Goal: Task Accomplishment & Management: Use online tool/utility

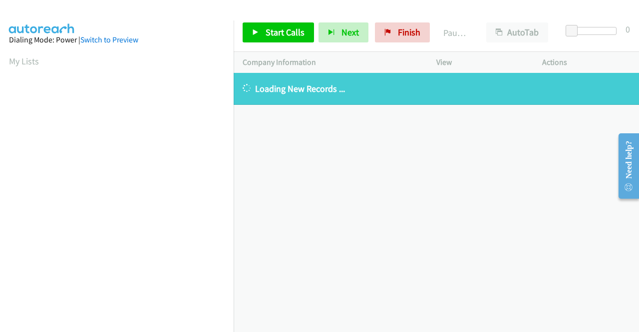
drag, startPoint x: 364, startPoint y: 91, endPoint x: 236, endPoint y: 92, distance: 127.9
click at [236, 92] on div "Loading New Records ..." at bounding box center [437, 89] width 406 height 32
click at [374, 171] on div "+1 415-964-1034 Call failed - Please reload the list and try again The Callbar …" at bounding box center [437, 202] width 406 height 259
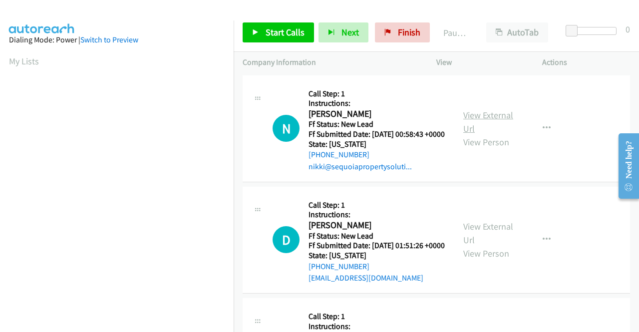
click at [478, 121] on link "View External Url" at bounding box center [489, 121] width 50 height 25
click at [503, 239] on link "View External Url" at bounding box center [489, 233] width 50 height 25
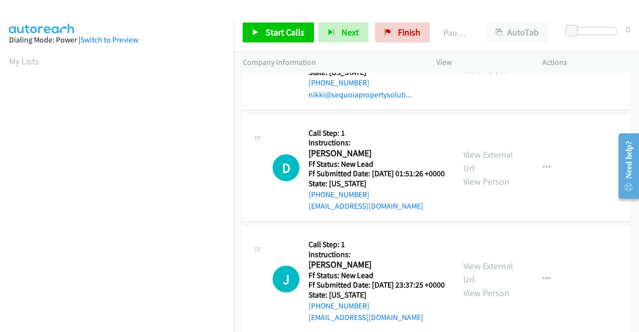
scroll to position [100, 0]
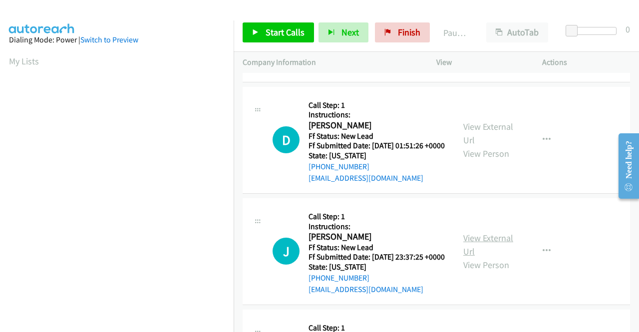
click at [475, 257] on link "View External Url" at bounding box center [489, 244] width 50 height 25
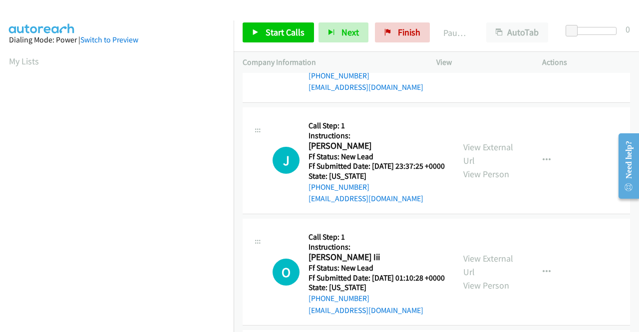
scroll to position [250, 0]
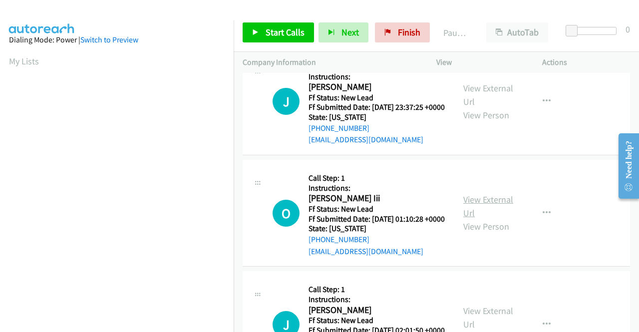
click at [473, 219] on link "View External Url" at bounding box center [489, 206] width 50 height 25
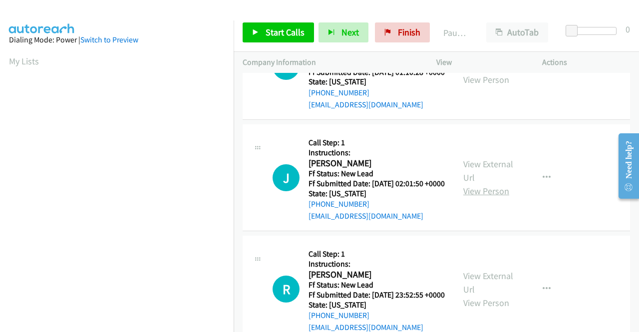
scroll to position [400, 0]
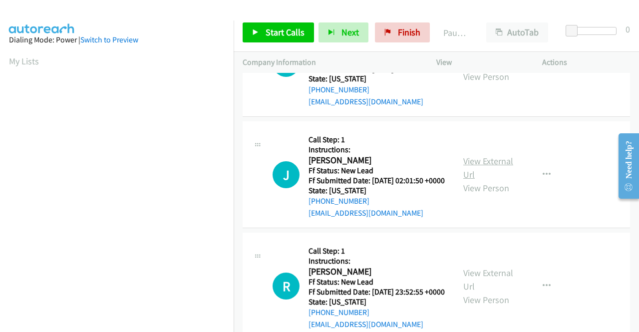
click at [496, 180] on link "View External Url" at bounding box center [489, 167] width 50 height 25
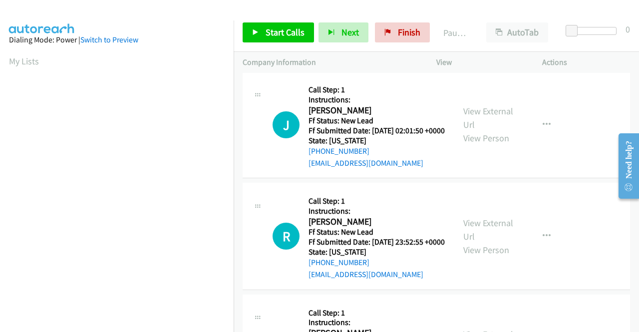
scroll to position [500, 0]
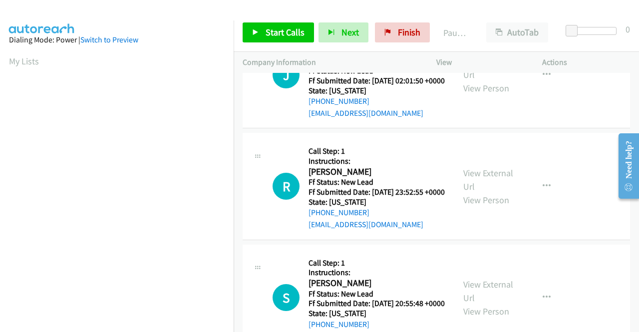
click at [478, 218] on div "View External Url View Person View External Url Email Schedule/Manage Callback …" at bounding box center [512, 186] width 115 height 88
click at [476, 192] on link "View External Url" at bounding box center [489, 179] width 50 height 25
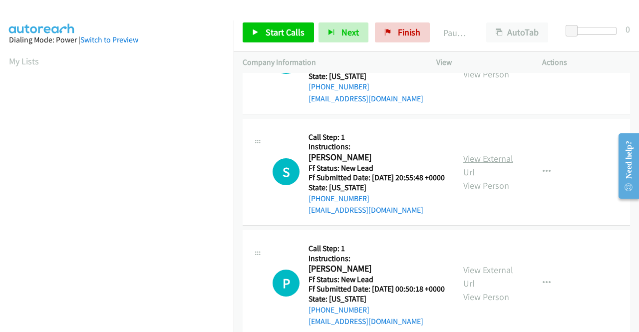
scroll to position [649, 0]
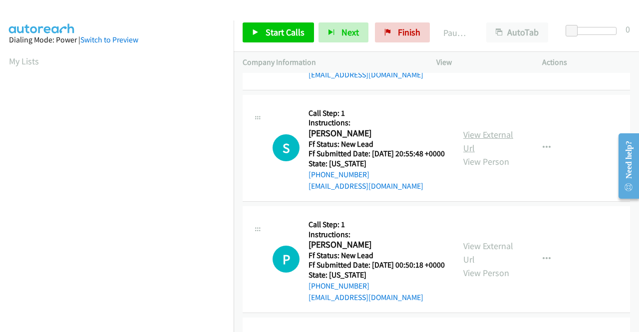
click at [472, 154] on link "View External Url" at bounding box center [489, 141] width 50 height 25
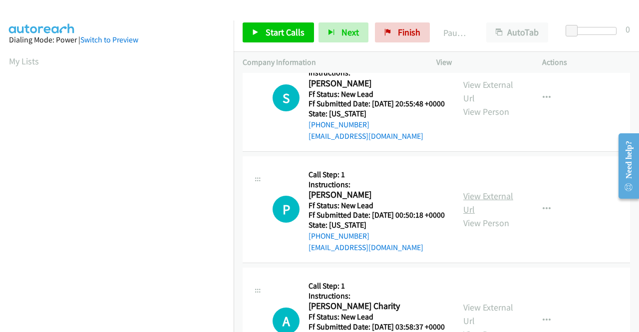
click at [482, 215] on link "View External Url" at bounding box center [489, 202] width 50 height 25
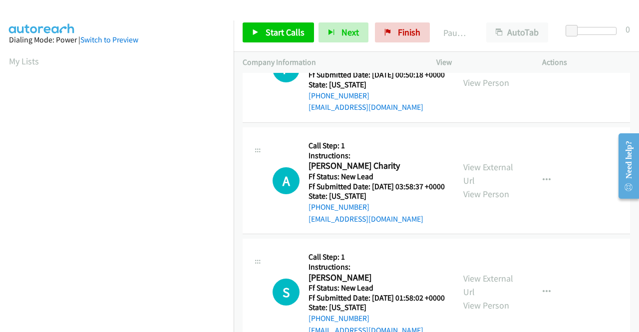
scroll to position [849, 0]
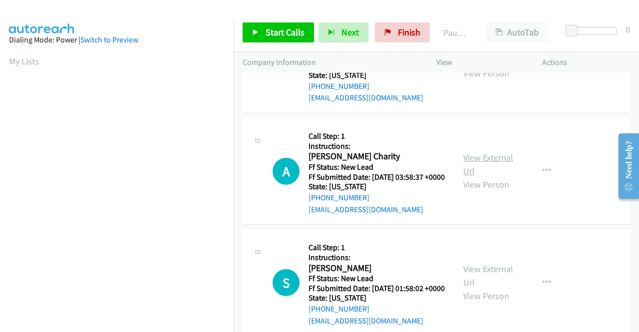
click at [496, 177] on link "View External Url" at bounding box center [489, 164] width 50 height 25
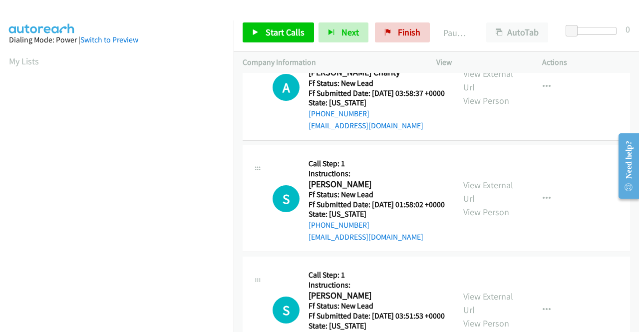
scroll to position [949, 0]
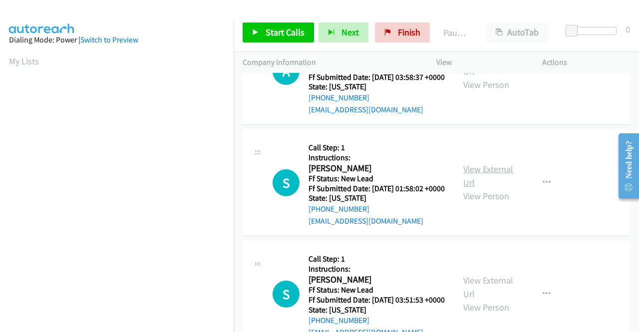
click at [476, 188] on link "View External Url" at bounding box center [489, 175] width 50 height 25
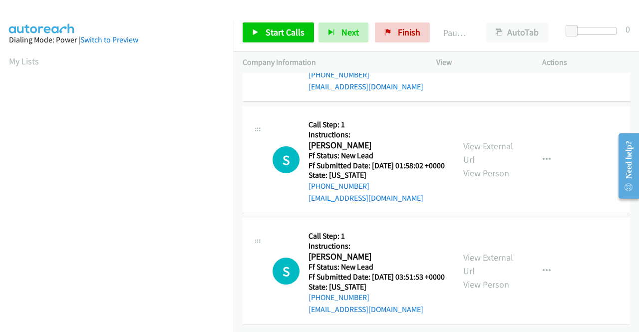
scroll to position [1086, 0]
click at [471, 252] on link "View External Url" at bounding box center [489, 264] width 50 height 25
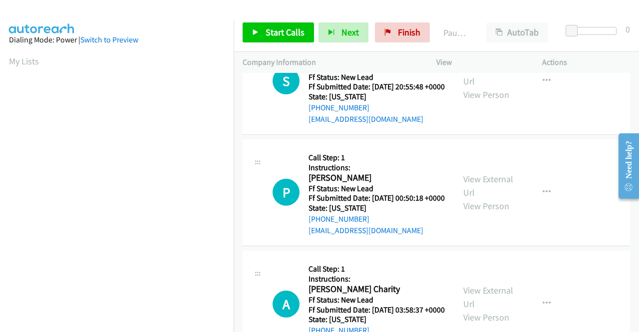
scroll to position [671, 0]
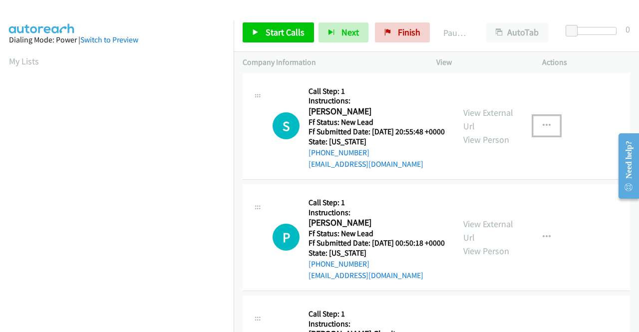
click at [534, 136] on button "button" at bounding box center [547, 126] width 27 height 20
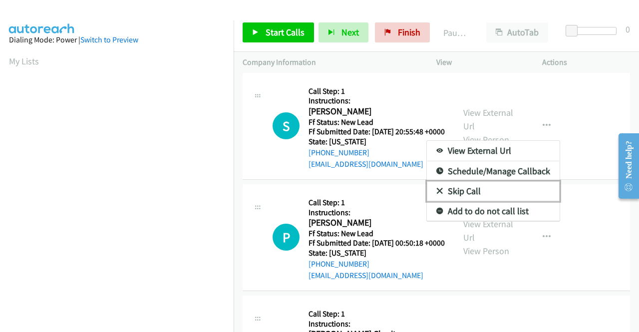
click at [472, 201] on link "Skip Call" at bounding box center [493, 191] width 133 height 20
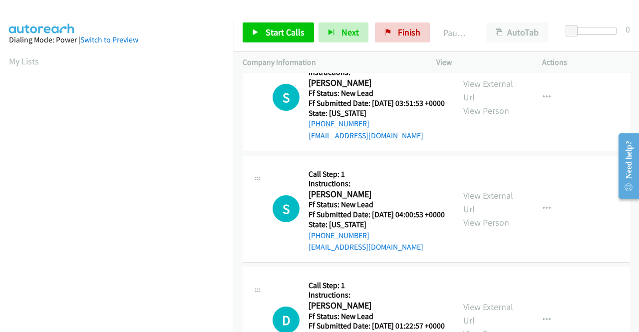
scroll to position [0, 0]
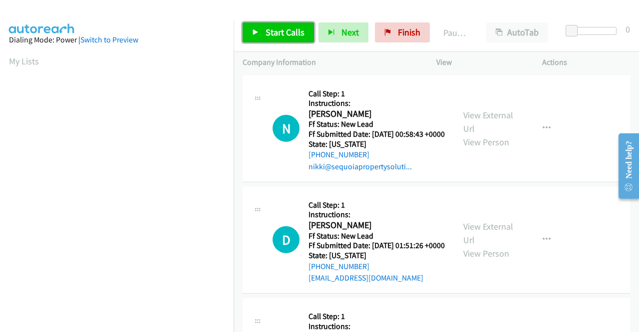
click at [273, 35] on span "Start Calls" at bounding box center [285, 31] width 39 height 11
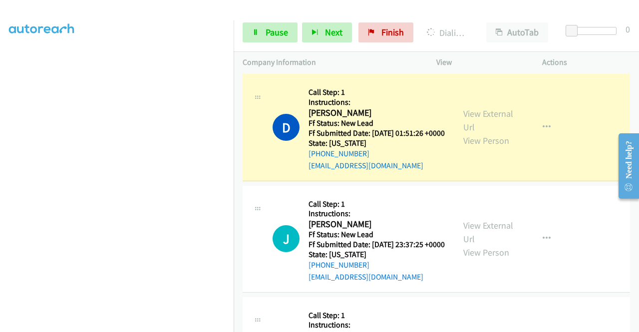
scroll to position [150, 0]
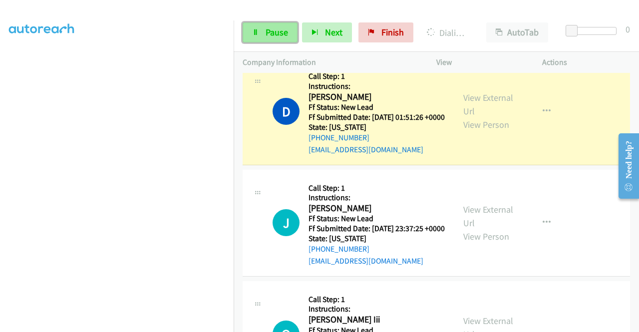
click at [266, 31] on span "Pause" at bounding box center [277, 31] width 22 height 11
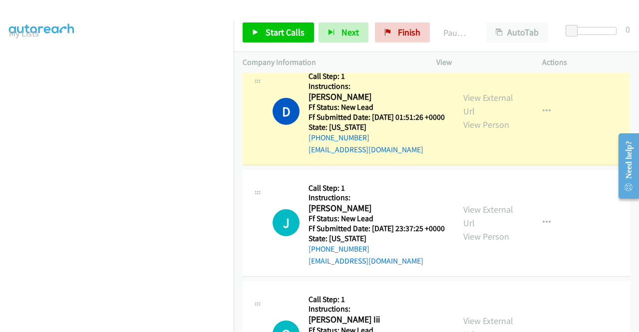
scroll to position [228, 0]
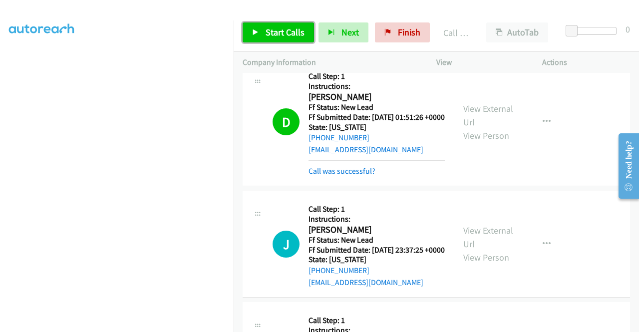
click at [287, 32] on span "Start Calls" at bounding box center [285, 31] width 39 height 11
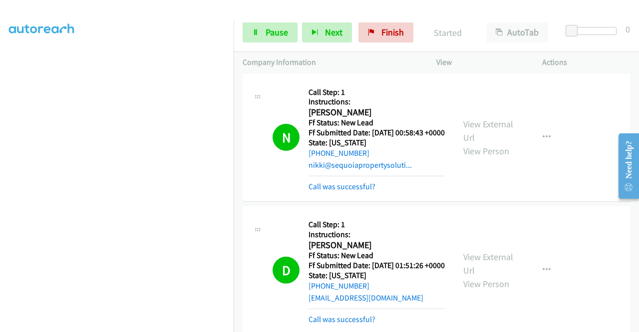
scroll to position [0, 0]
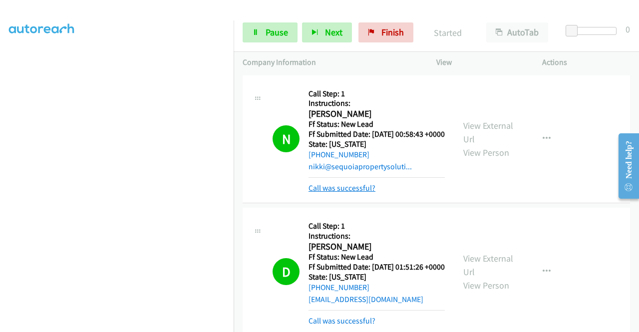
click at [352, 193] on link "Call was successful?" at bounding box center [342, 187] width 67 height 9
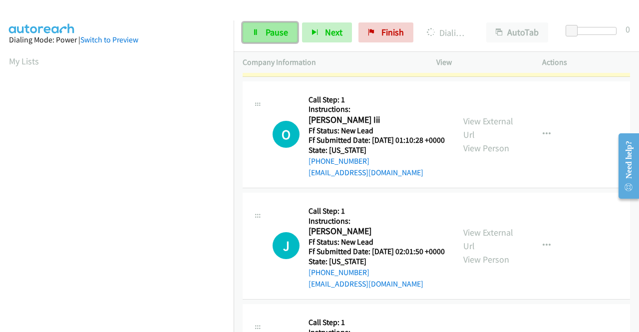
click at [270, 32] on span "Pause" at bounding box center [277, 31] width 22 height 11
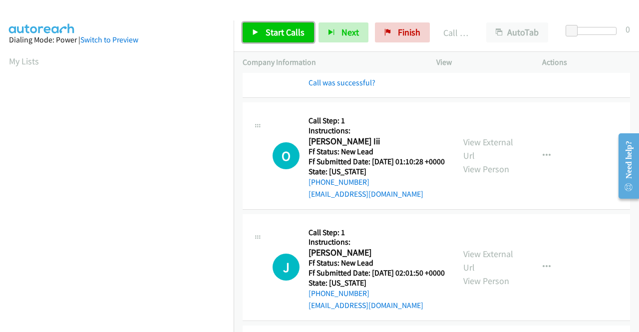
click at [270, 31] on span "Start Calls" at bounding box center [285, 31] width 39 height 11
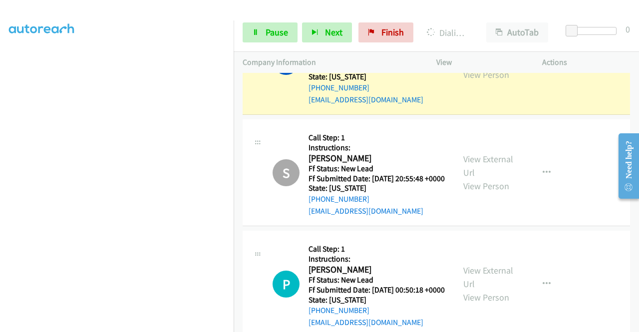
scroll to position [760, 0]
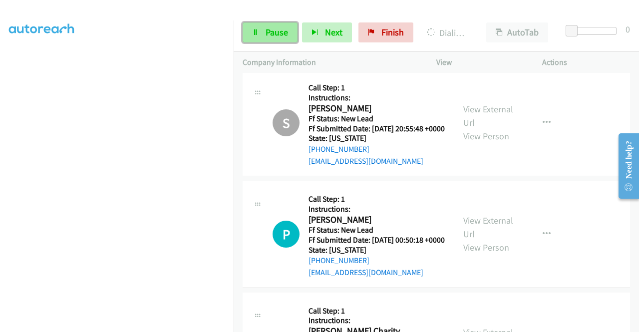
click at [269, 25] on link "Pause" at bounding box center [270, 32] width 55 height 20
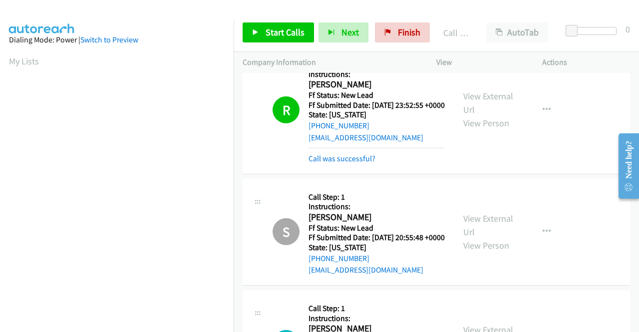
scroll to position [670, 0]
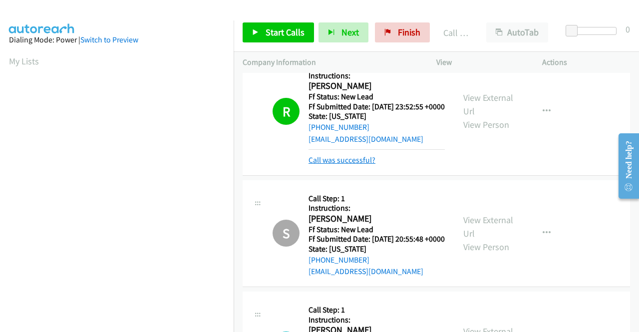
click at [361, 165] on link "Call was successful?" at bounding box center [342, 159] width 67 height 9
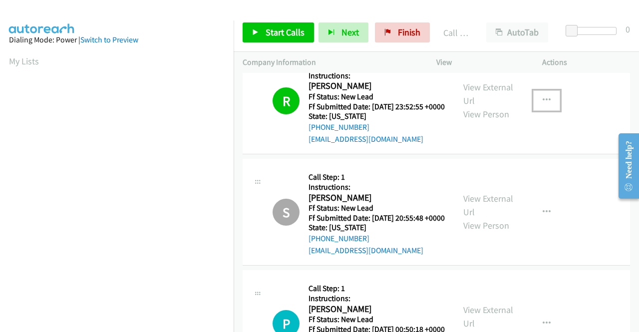
click at [547, 110] on button "button" at bounding box center [547, 100] width 27 height 20
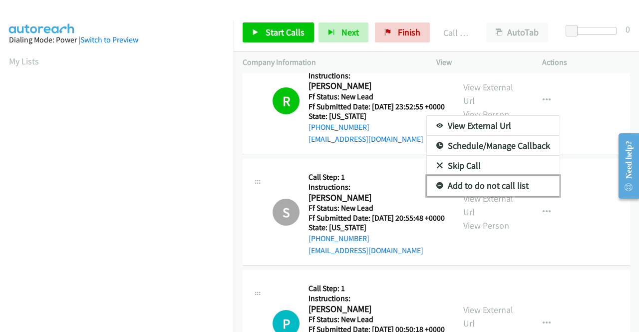
click at [476, 196] on link "Add to do not call list" at bounding box center [493, 186] width 133 height 20
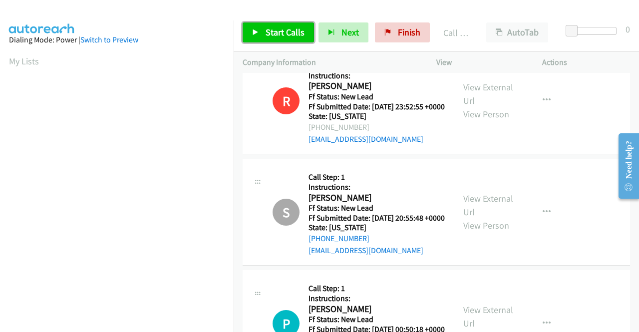
click at [274, 38] on link "Start Calls" at bounding box center [278, 32] width 71 height 20
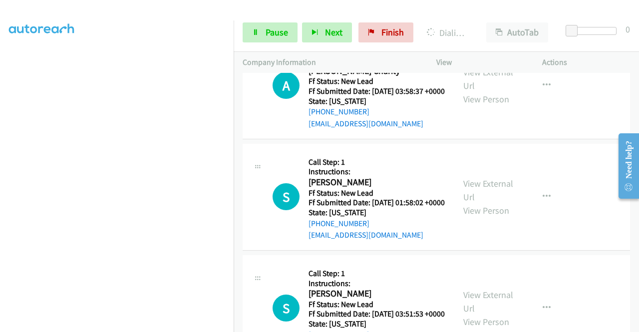
scroll to position [228, 0]
click at [272, 36] on span "Pause" at bounding box center [277, 31] width 22 height 11
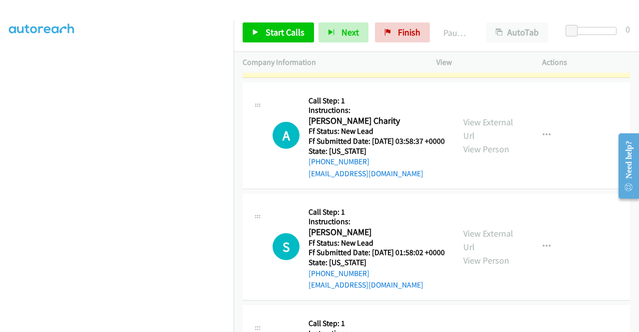
scroll to position [28, 0]
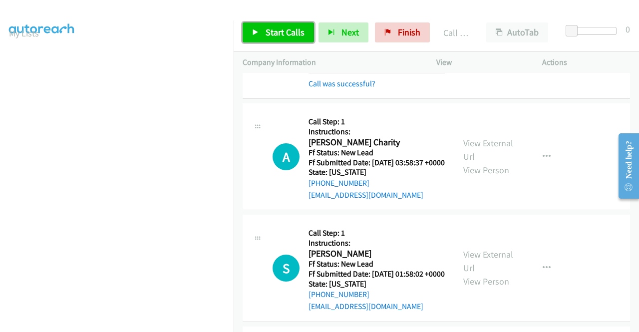
click at [292, 28] on span "Start Calls" at bounding box center [285, 31] width 39 height 11
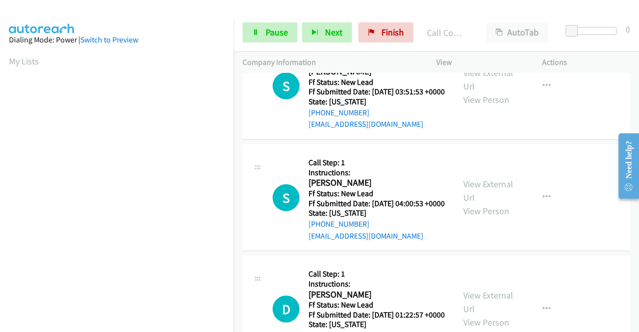
scroll to position [1320, 0]
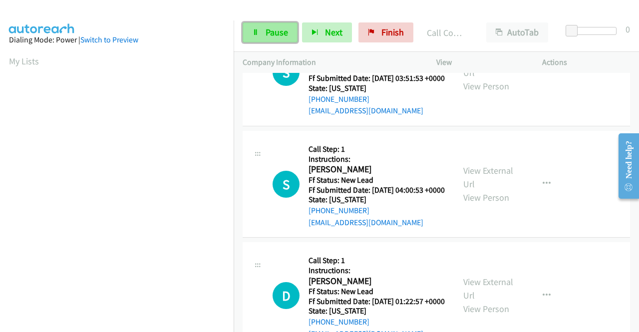
click at [281, 30] on span "Pause" at bounding box center [277, 31] width 22 height 11
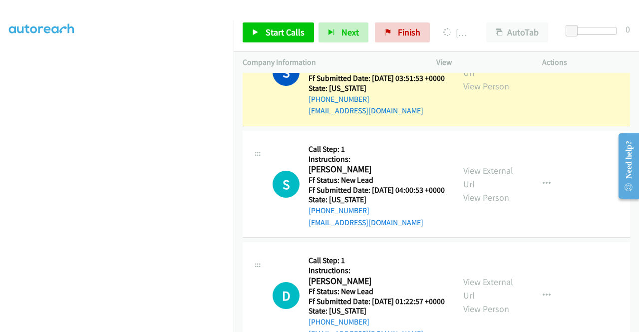
scroll to position [0, 0]
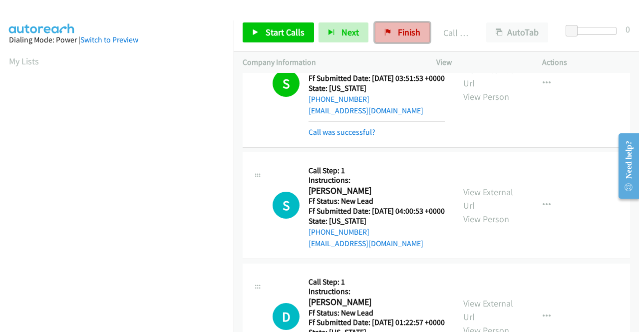
drag, startPoint x: 392, startPoint y: 35, endPoint x: 353, endPoint y: 52, distance: 42.3
click at [392, 35] on link "Finish" at bounding box center [402, 32] width 55 height 20
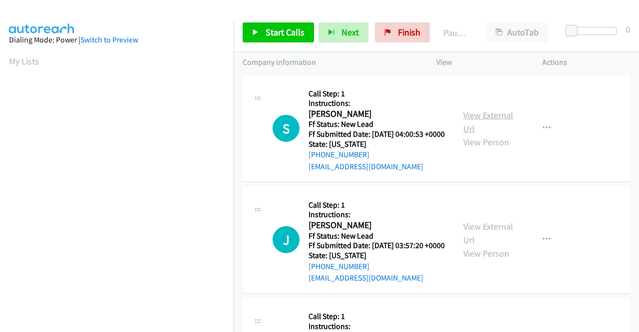
click at [480, 118] on link "View External Url" at bounding box center [489, 121] width 50 height 25
click at [498, 236] on link "View External Url" at bounding box center [489, 233] width 50 height 25
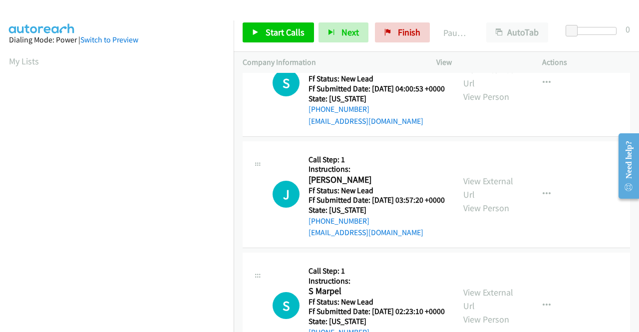
scroll to position [100, 0]
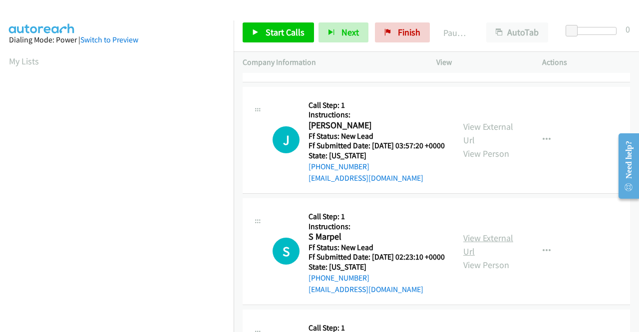
click at [481, 257] on link "View External Url" at bounding box center [489, 244] width 50 height 25
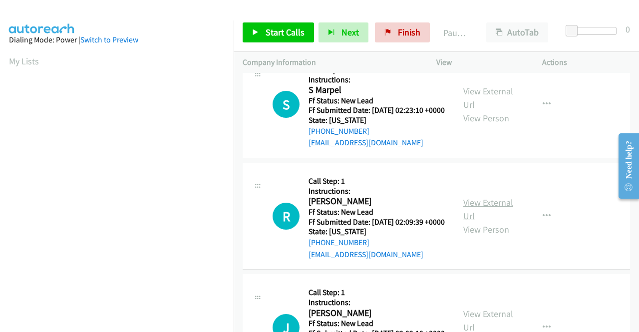
scroll to position [250, 0]
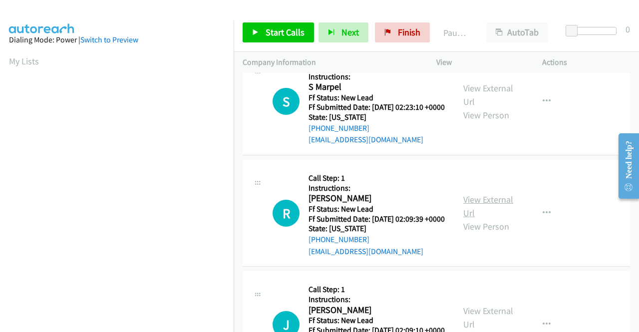
click at [485, 219] on link "View External Url" at bounding box center [489, 206] width 50 height 25
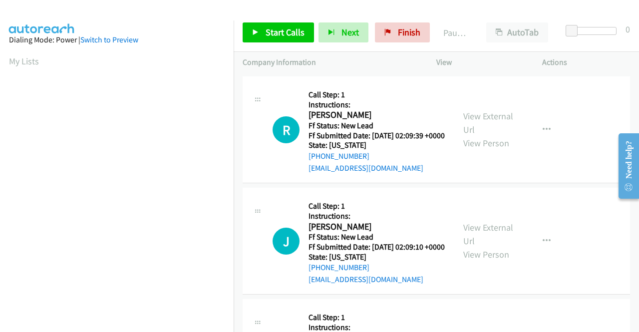
scroll to position [350, 0]
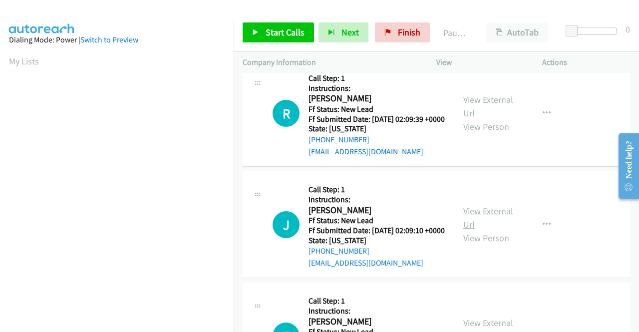
click at [477, 230] on link "View External Url" at bounding box center [489, 217] width 50 height 25
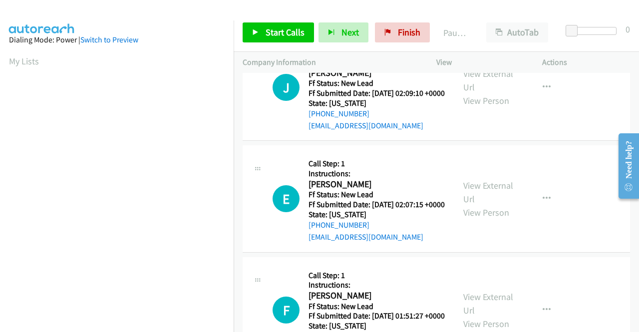
scroll to position [500, 0]
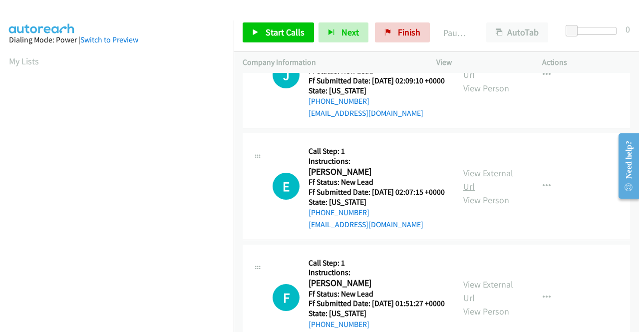
click at [477, 192] on link "View External Url" at bounding box center [489, 179] width 50 height 25
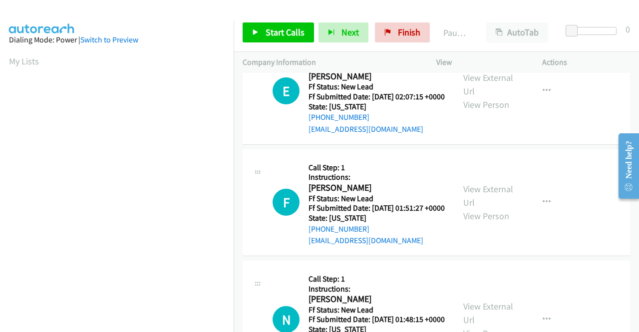
scroll to position [600, 0]
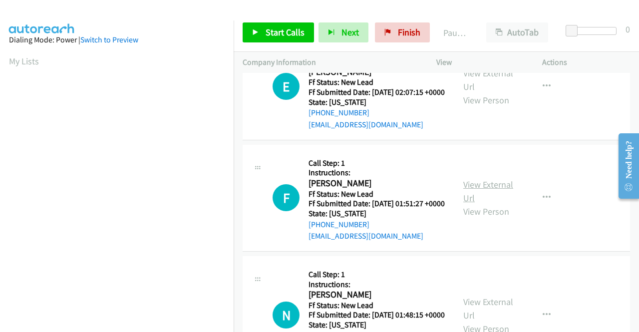
click at [474, 204] on link "View External Url" at bounding box center [489, 191] width 50 height 25
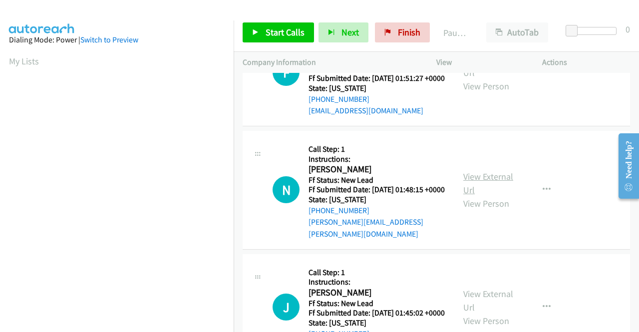
scroll to position [749, 0]
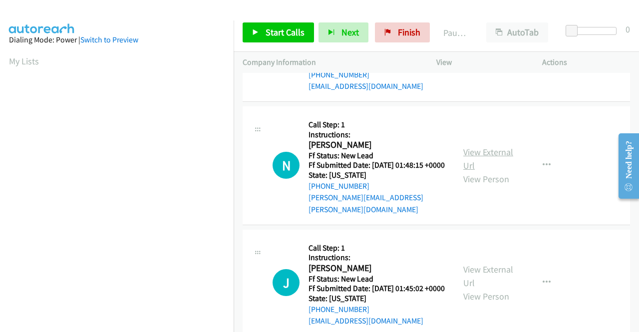
click at [477, 171] on link "View External Url" at bounding box center [489, 158] width 50 height 25
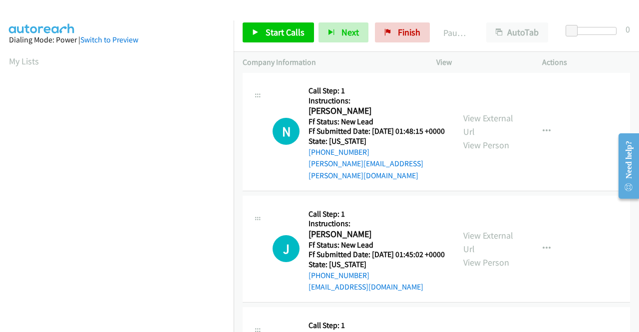
scroll to position [799, 0]
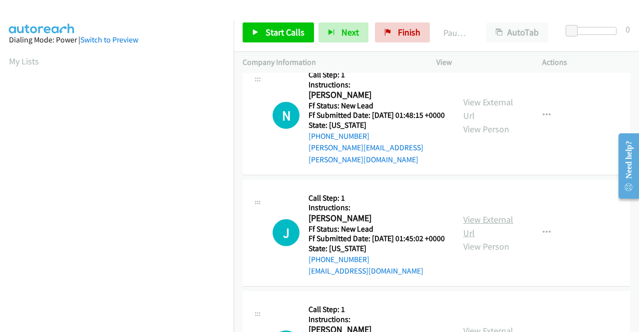
click at [478, 239] on link "View External Url" at bounding box center [489, 226] width 50 height 25
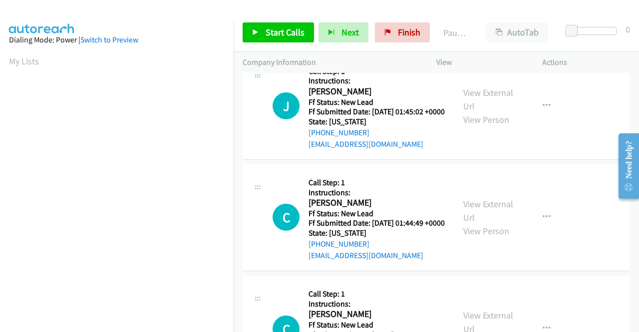
scroll to position [949, 0]
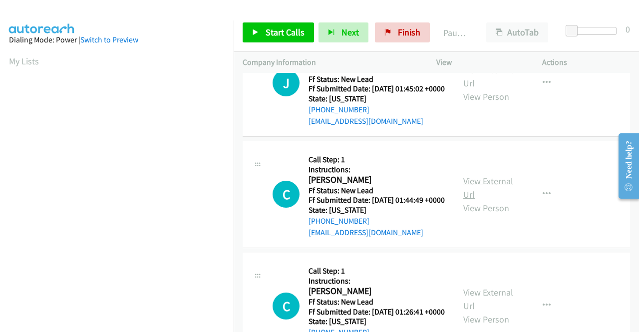
click at [486, 200] on link "View External Url" at bounding box center [489, 187] width 50 height 25
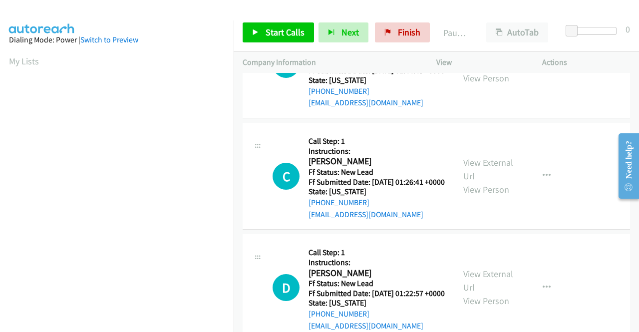
scroll to position [1149, 0]
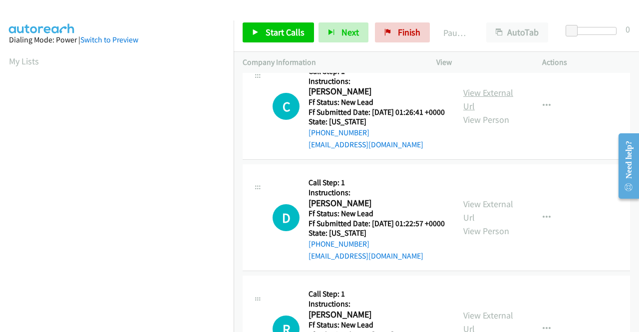
click at [469, 112] on link "View External Url" at bounding box center [489, 99] width 50 height 25
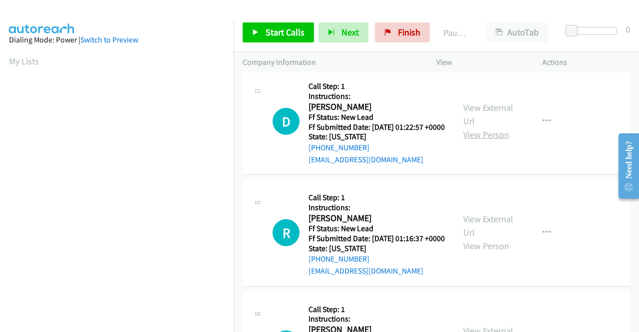
scroll to position [1249, 0]
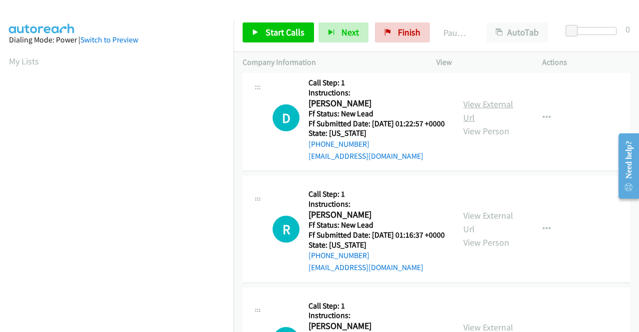
click at [494, 123] on link "View External Url" at bounding box center [489, 110] width 50 height 25
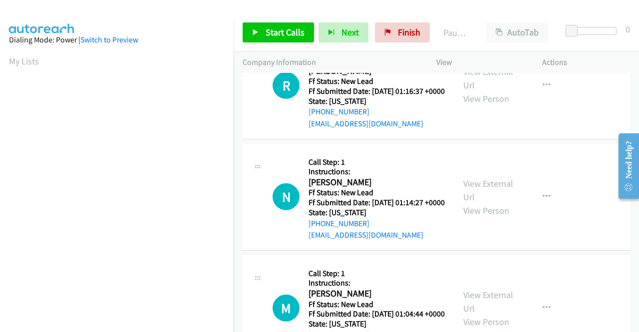
scroll to position [1399, 0]
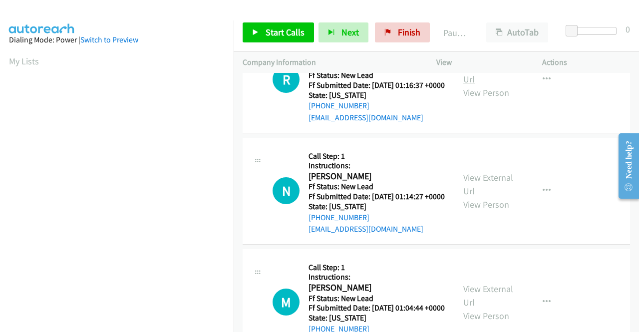
click at [474, 85] on link "View External Url" at bounding box center [489, 72] width 50 height 25
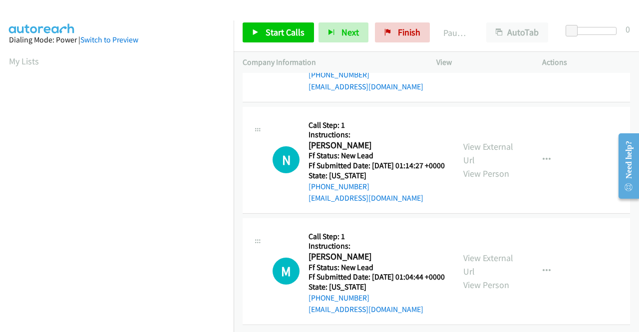
scroll to position [1549, 0]
click at [482, 143] on link "View External Url" at bounding box center [489, 153] width 50 height 25
click at [490, 252] on link "View External Url" at bounding box center [489, 264] width 50 height 25
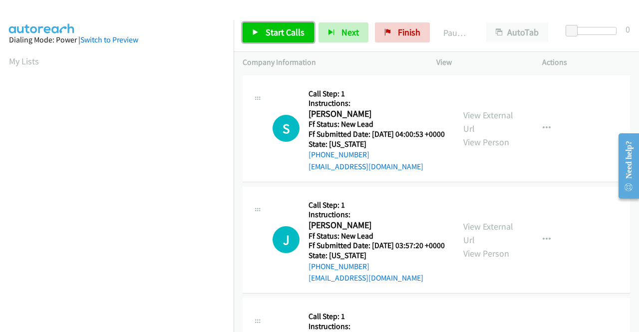
click at [295, 33] on span "Start Calls" at bounding box center [285, 31] width 39 height 11
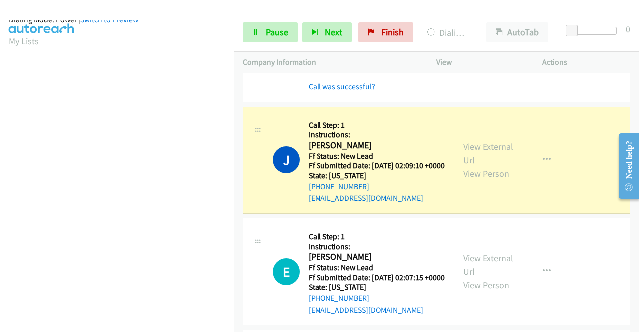
scroll to position [228, 0]
click at [272, 22] on link "Pause" at bounding box center [270, 32] width 55 height 20
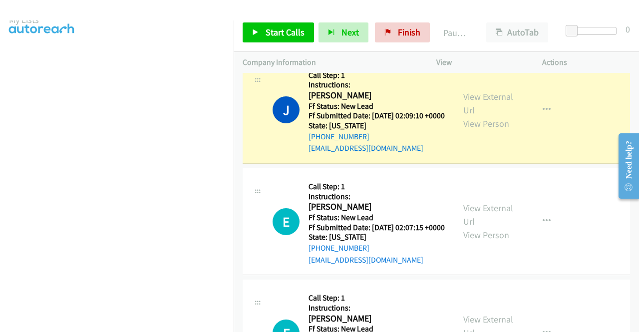
scroll to position [0, 0]
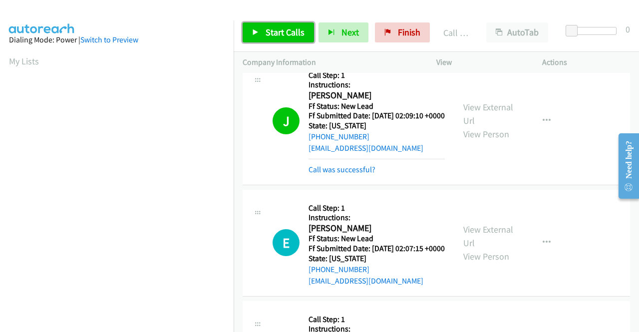
click at [293, 30] on span "Start Calls" at bounding box center [285, 31] width 39 height 11
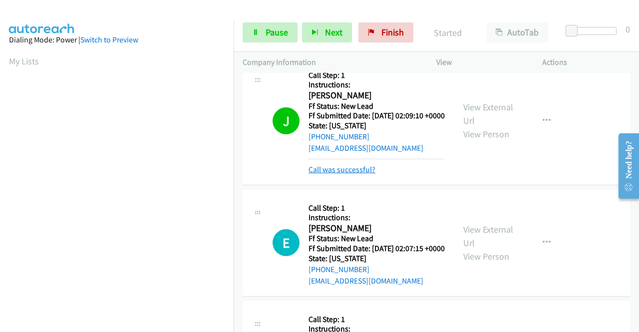
click at [352, 174] on link "Call was successful?" at bounding box center [342, 169] width 67 height 9
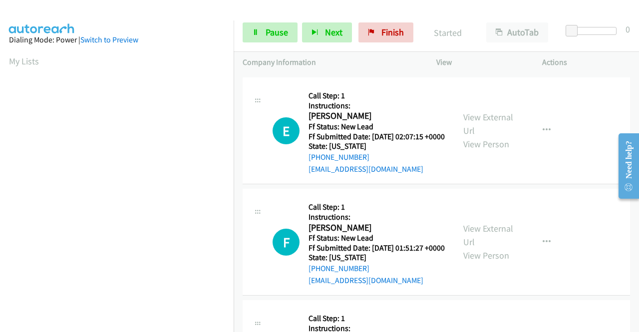
scroll to position [649, 0]
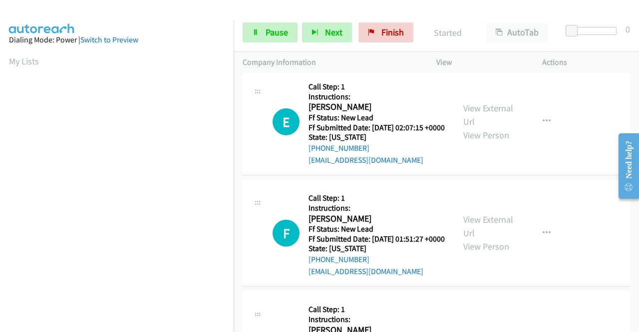
click at [195, 41] on div "Dialing Mode: Power | Switch to Preview" at bounding box center [117, 40] width 216 height 12
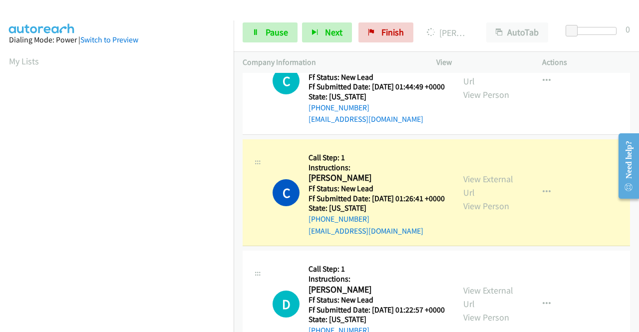
scroll to position [1248, 0]
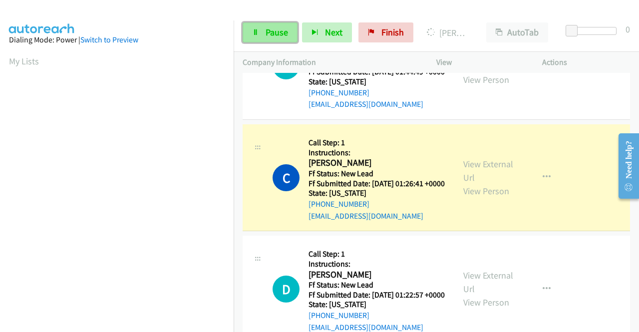
click at [262, 29] on link "Pause" at bounding box center [270, 32] width 55 height 20
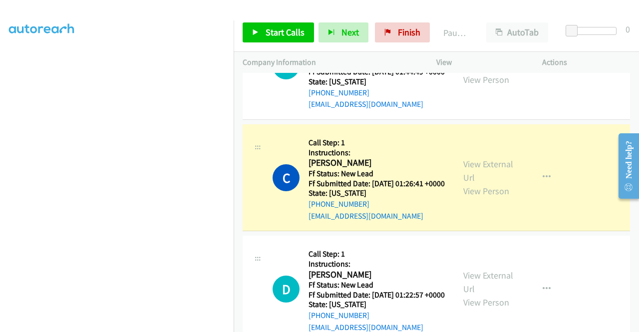
scroll to position [0, 0]
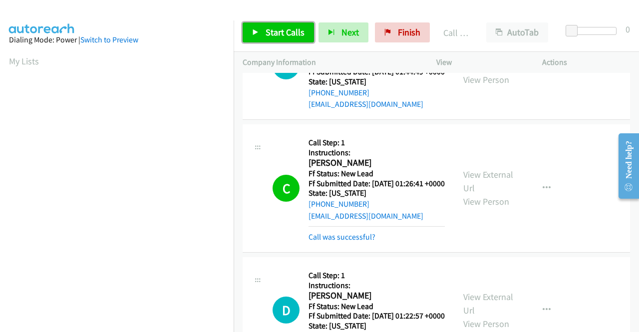
click at [279, 25] on link "Start Calls" at bounding box center [278, 32] width 71 height 20
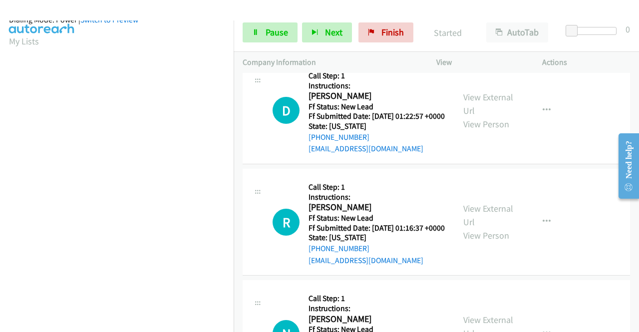
scroll to position [220, 0]
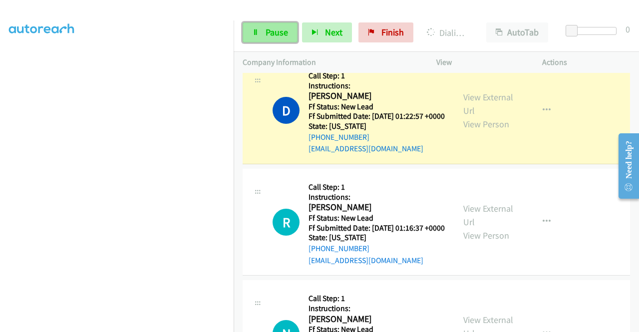
click at [258, 32] on icon at bounding box center [255, 32] width 7 height 7
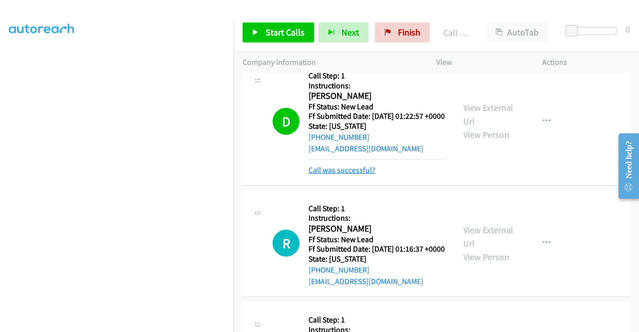
click at [332, 175] on link "Call was successful?" at bounding box center [342, 169] width 67 height 9
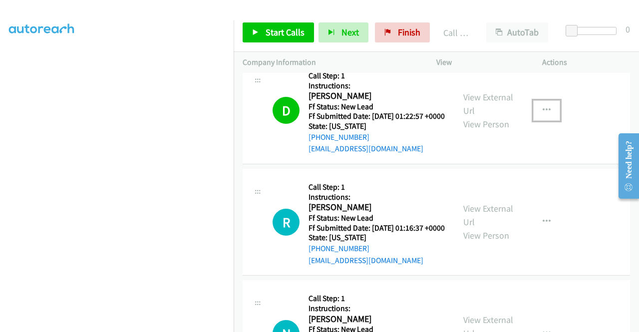
click at [543, 114] on icon "button" at bounding box center [547, 110] width 8 height 8
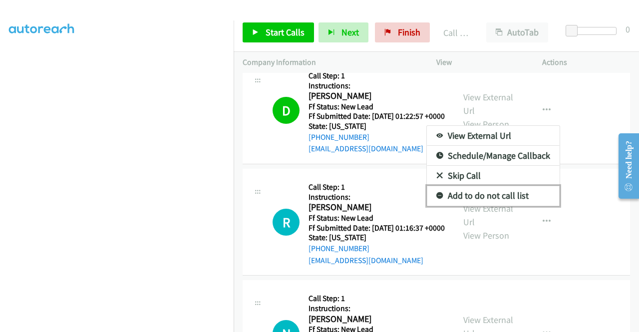
click at [482, 206] on link "Add to do not call list" at bounding box center [493, 196] width 133 height 20
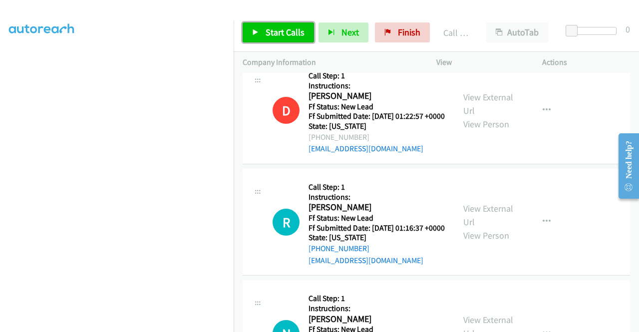
click at [283, 28] on span "Start Calls" at bounding box center [285, 31] width 39 height 11
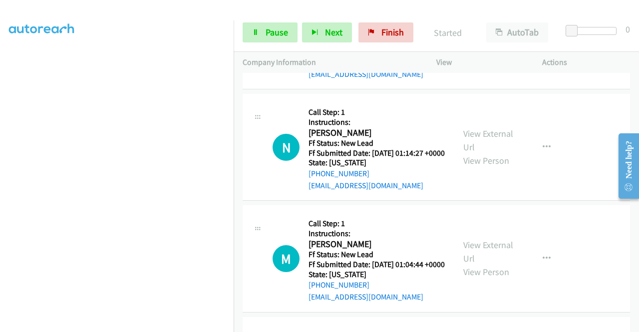
scroll to position [1648, 0]
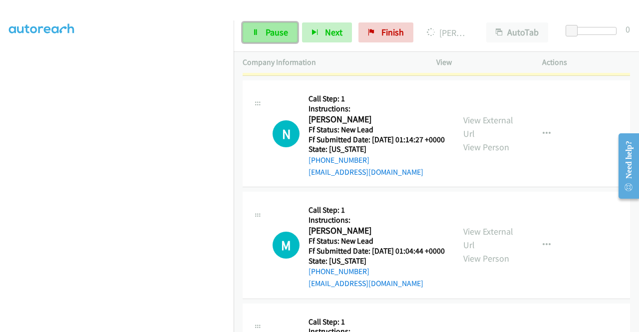
click at [292, 37] on link "Pause" at bounding box center [270, 32] width 55 height 20
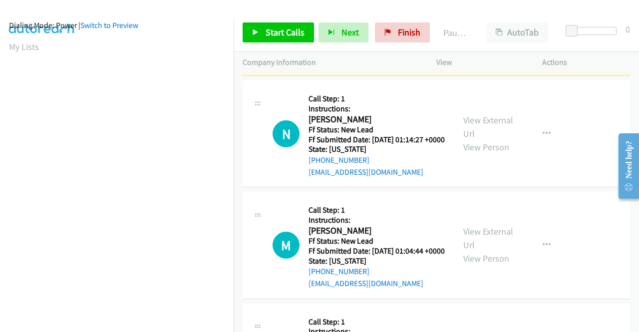
scroll to position [0, 0]
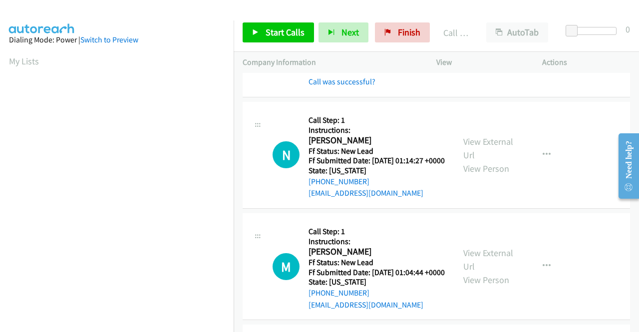
drag, startPoint x: 335, startPoint y: 197, endPoint x: 357, endPoint y: 187, distance: 23.7
click at [335, 86] on link "Call was successful?" at bounding box center [342, 81] width 67 height 9
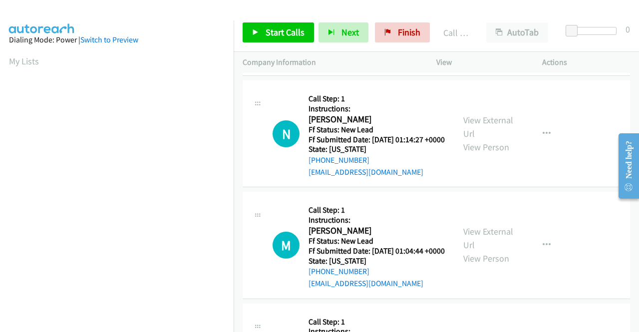
click at [534, 32] on button "button" at bounding box center [547, 22] width 27 height 20
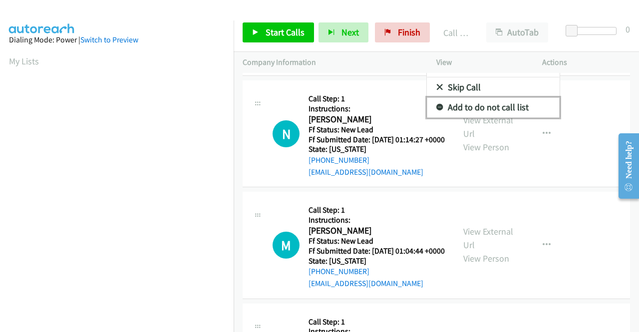
click at [491, 117] on link "Add to do not call list" at bounding box center [493, 107] width 133 height 20
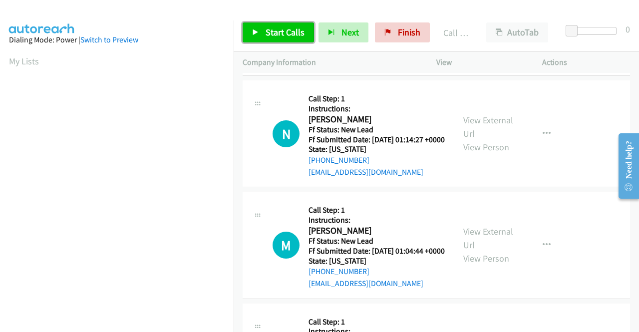
click at [286, 33] on span "Start Calls" at bounding box center [285, 31] width 39 height 11
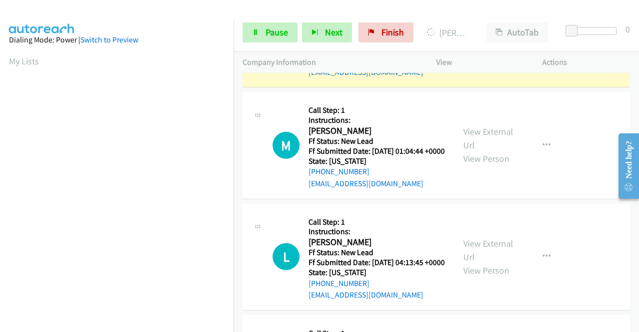
scroll to position [1798, 0]
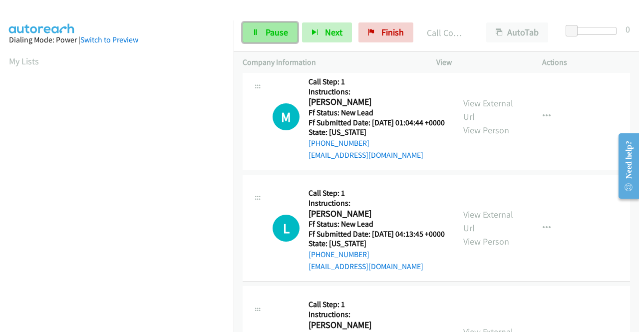
click at [279, 32] on span "Pause" at bounding box center [277, 31] width 22 height 11
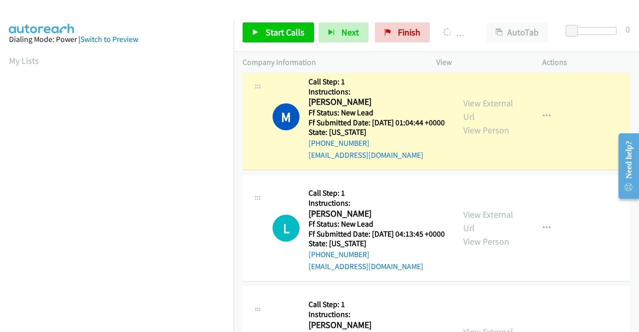
scroll to position [0, 0]
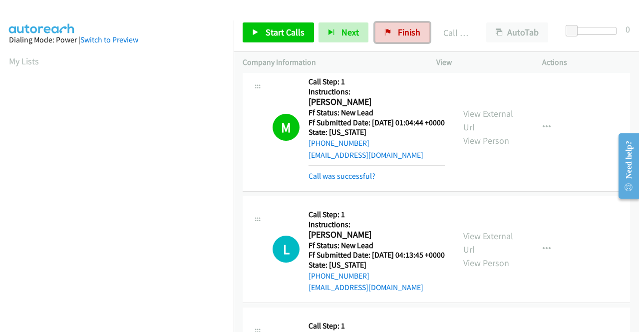
drag, startPoint x: 385, startPoint y: 30, endPoint x: 361, endPoint y: 49, distance: 30.6
click at [385, 30] on icon at bounding box center [388, 32] width 7 height 7
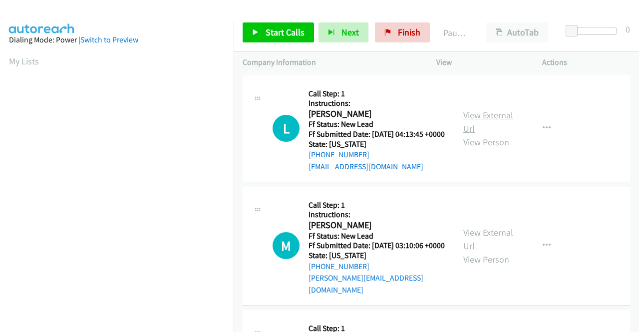
click at [475, 118] on link "View External Url" at bounding box center [489, 121] width 50 height 25
click at [479, 240] on link "View External Url" at bounding box center [489, 239] width 50 height 25
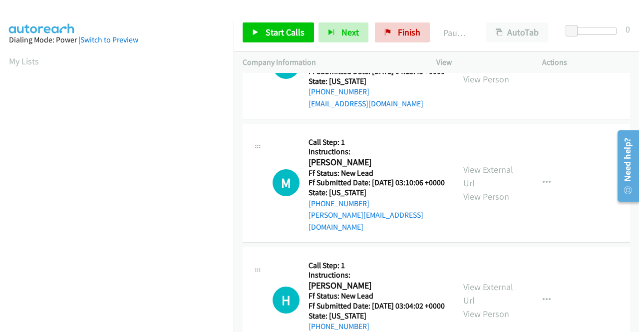
scroll to position [100, 0]
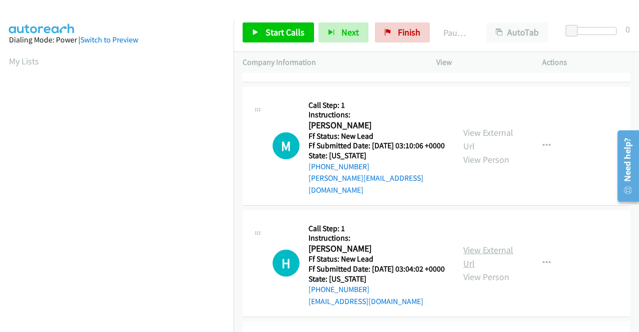
click at [465, 262] on link "View External Url" at bounding box center [489, 256] width 50 height 25
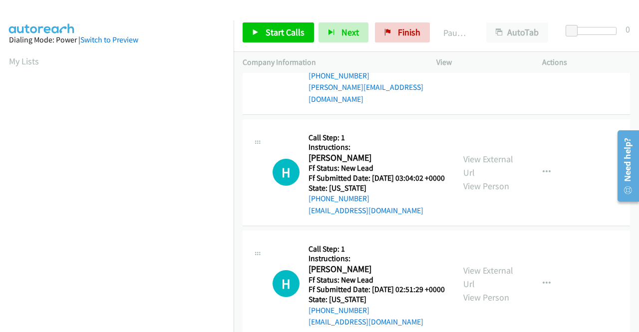
scroll to position [250, 0]
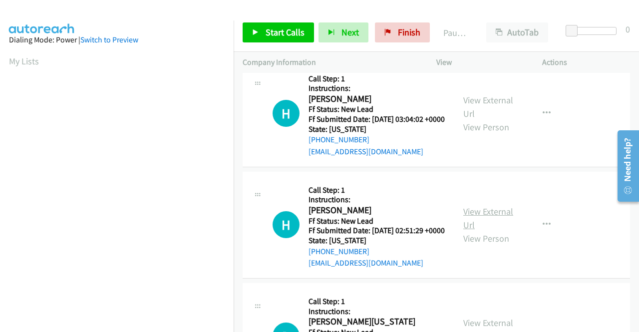
click at [473, 231] on link "View External Url" at bounding box center [489, 218] width 50 height 25
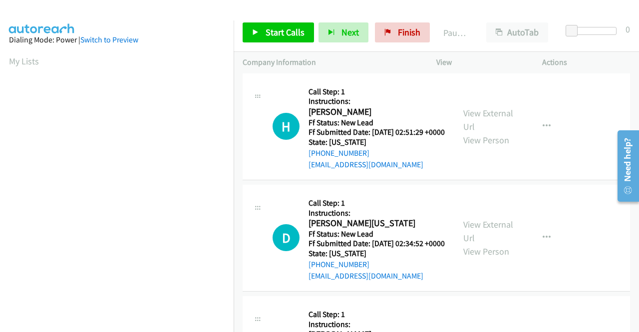
scroll to position [350, 0]
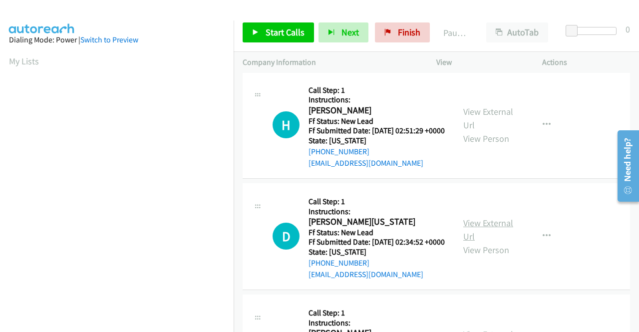
click at [481, 242] on link "View External Url" at bounding box center [489, 229] width 50 height 25
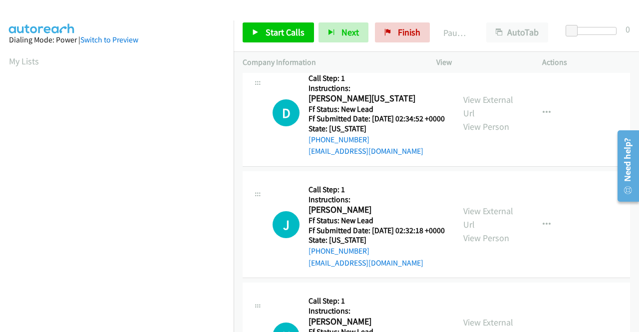
scroll to position [500, 0]
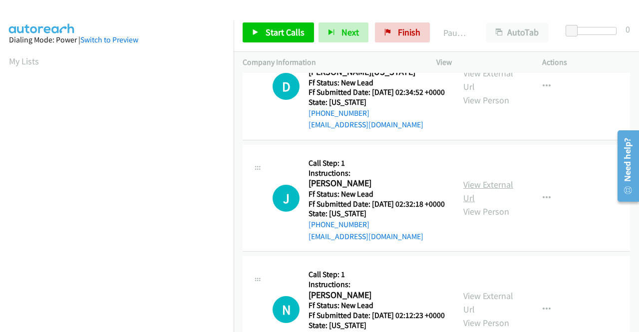
click at [471, 204] on link "View External Url" at bounding box center [489, 191] width 50 height 25
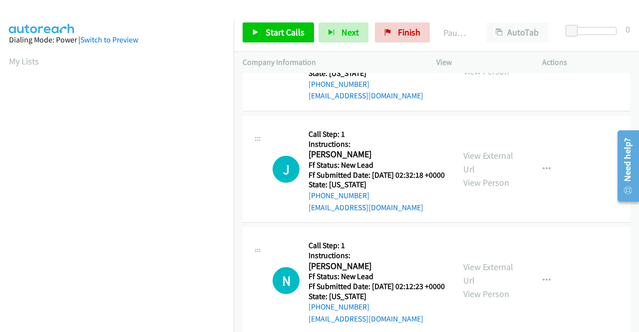
scroll to position [600, 0]
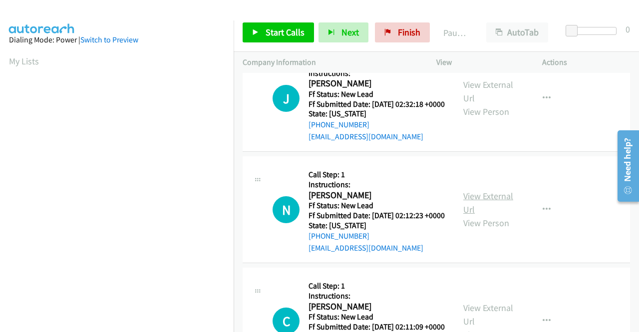
click at [464, 215] on link "View External Url" at bounding box center [489, 202] width 50 height 25
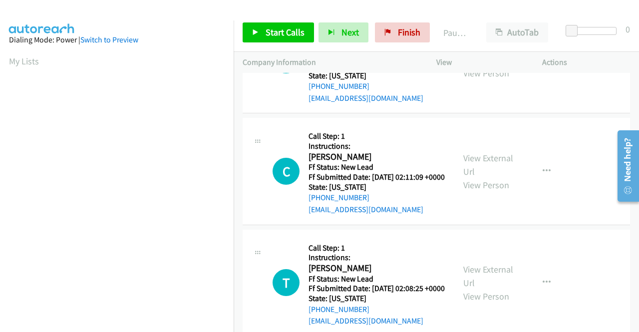
scroll to position [799, 0]
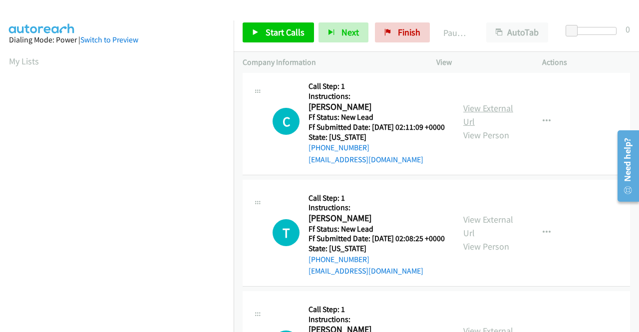
click at [498, 127] on link "View External Url" at bounding box center [489, 114] width 50 height 25
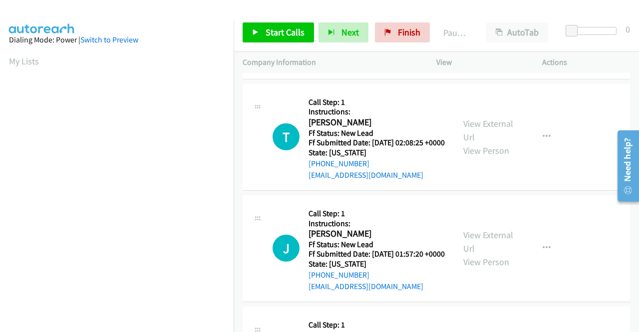
scroll to position [899, 0]
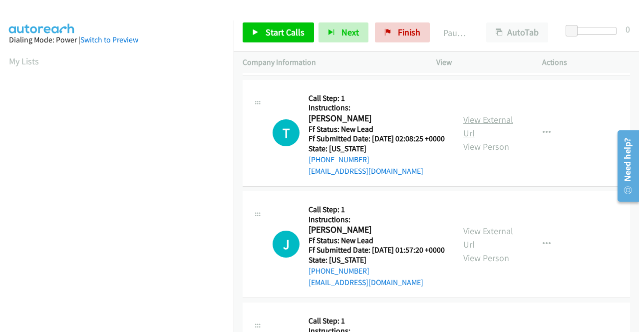
click at [492, 139] on link "View External Url" at bounding box center [489, 126] width 50 height 25
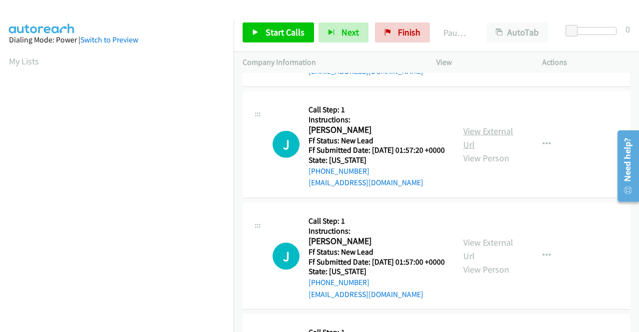
click at [467, 150] on link "View External Url" at bounding box center [489, 137] width 50 height 25
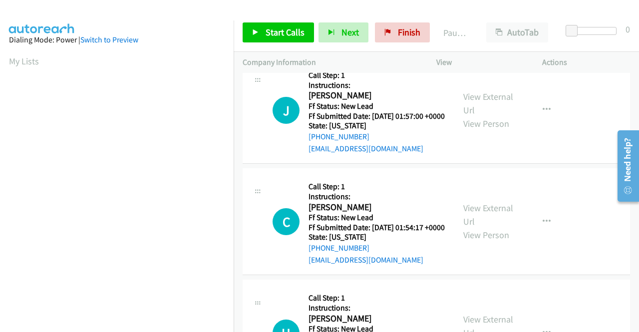
scroll to position [1149, 0]
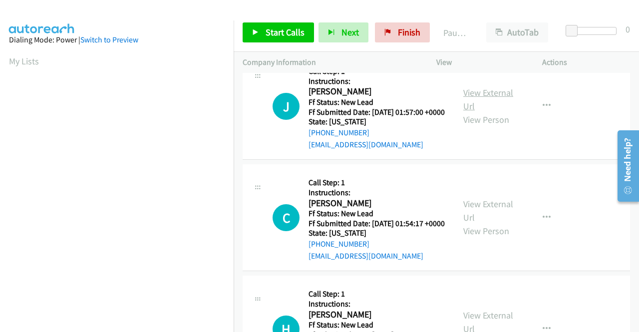
click at [496, 112] on link "View External Url" at bounding box center [489, 99] width 50 height 25
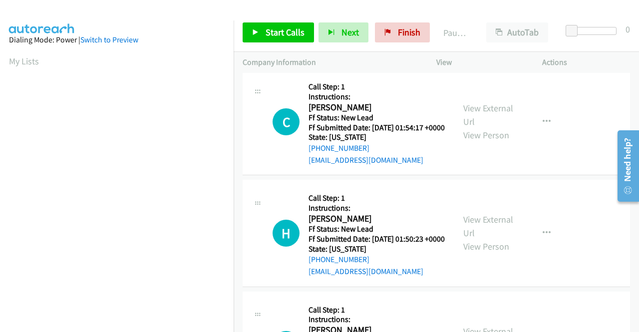
scroll to position [1249, 0]
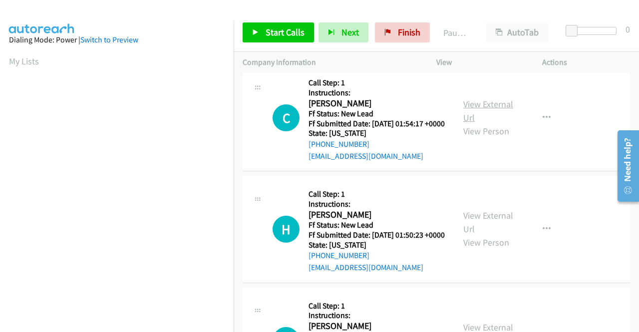
click at [469, 123] on link "View External Url" at bounding box center [489, 110] width 50 height 25
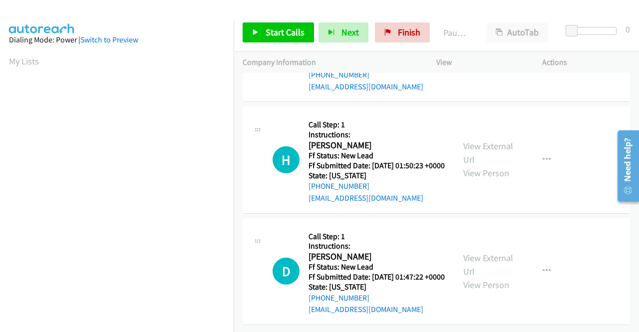
scroll to position [1349, 0]
click at [501, 165] on link "View External Url" at bounding box center [489, 152] width 50 height 25
click at [491, 252] on link "View External Url" at bounding box center [489, 264] width 50 height 25
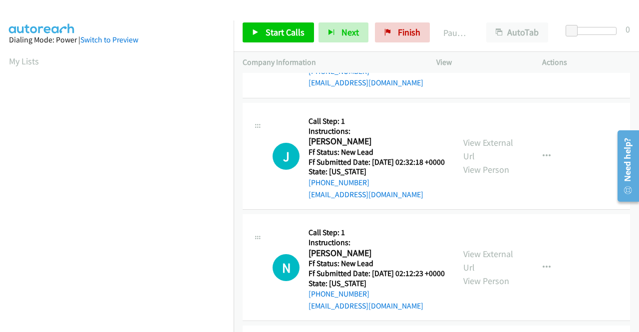
scroll to position [0, 0]
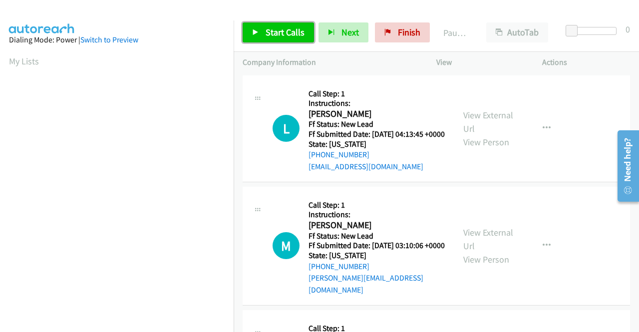
click at [301, 38] on link "Start Calls" at bounding box center [278, 32] width 71 height 20
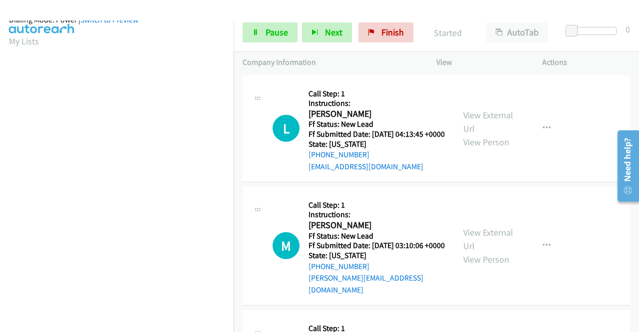
scroll to position [228, 0]
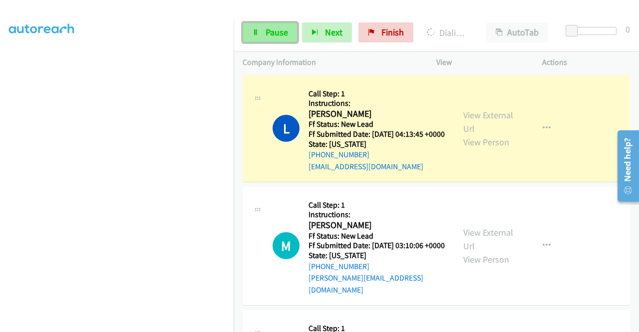
click at [261, 38] on link "Pause" at bounding box center [270, 32] width 55 height 20
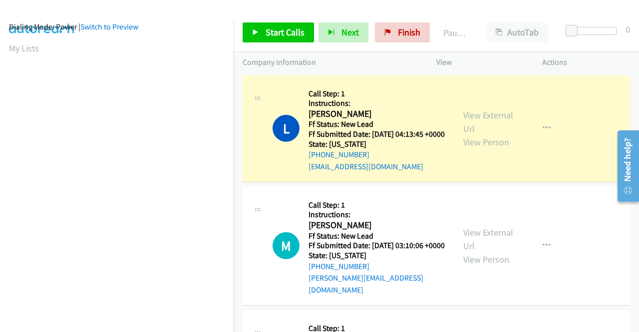
scroll to position [0, 0]
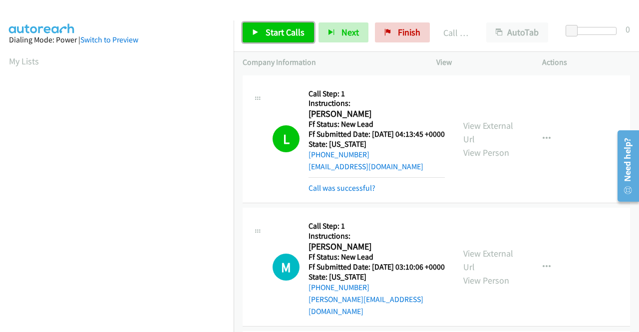
click at [301, 34] on span "Start Calls" at bounding box center [285, 31] width 39 height 11
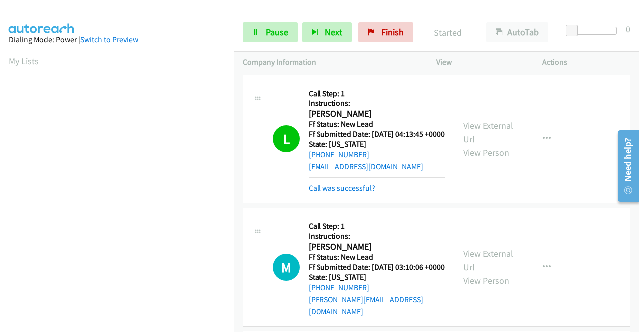
click at [350, 194] on div "Call was successful?" at bounding box center [377, 188] width 136 height 12
click at [351, 193] on link "Call was successful?" at bounding box center [342, 187] width 67 height 9
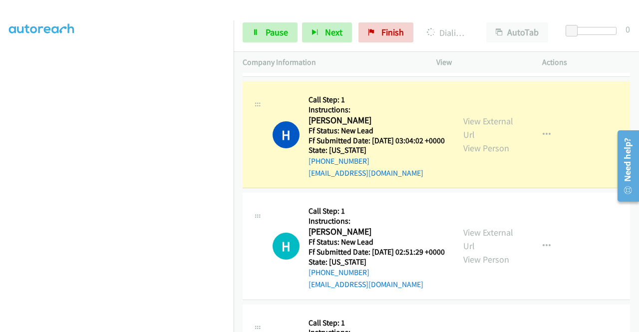
scroll to position [228, 0]
click at [265, 23] on link "Pause" at bounding box center [270, 32] width 55 height 20
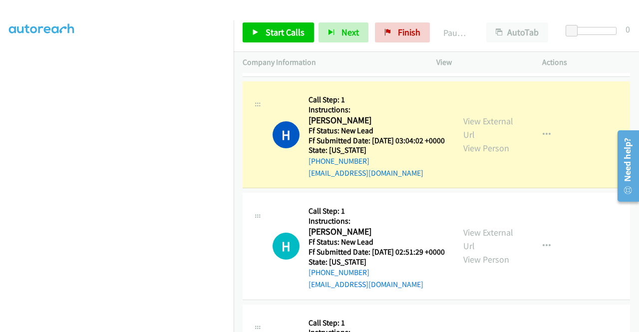
scroll to position [0, 0]
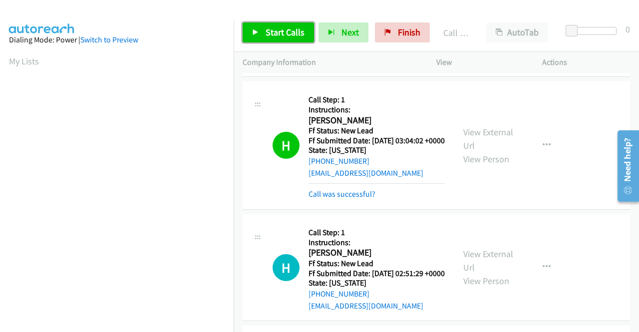
click at [278, 28] on span "Start Calls" at bounding box center [285, 31] width 39 height 11
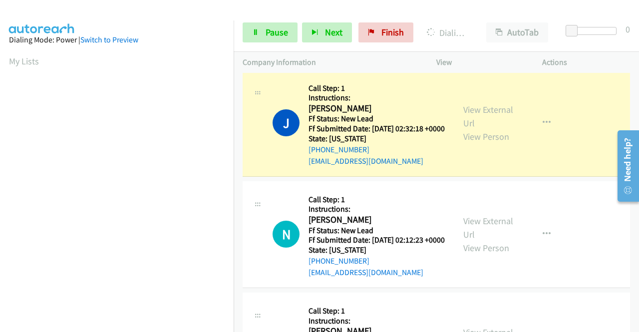
scroll to position [228, 0]
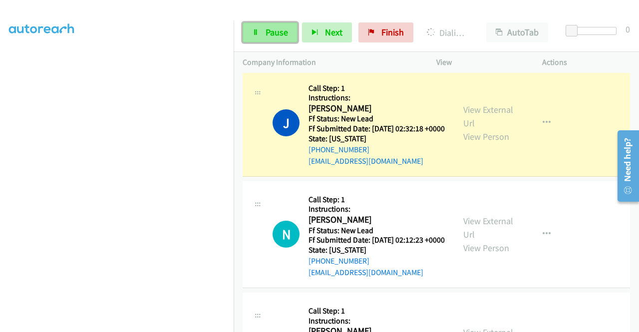
click at [257, 29] on icon at bounding box center [255, 32] width 7 height 7
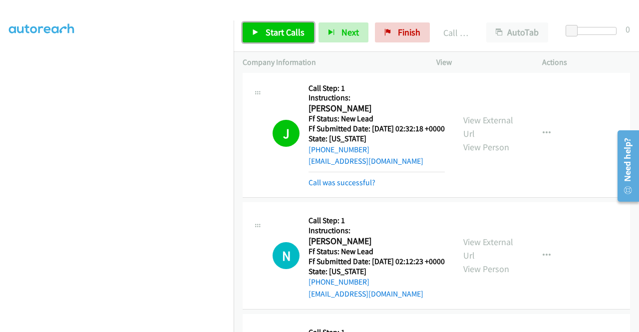
click at [268, 23] on link "Start Calls" at bounding box center [278, 32] width 71 height 20
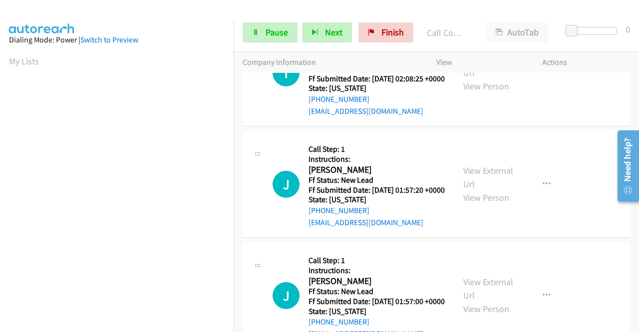
scroll to position [1110, 0]
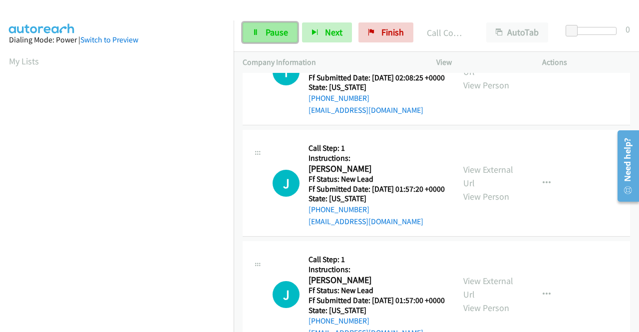
click at [280, 34] on span "Pause" at bounding box center [277, 31] width 22 height 11
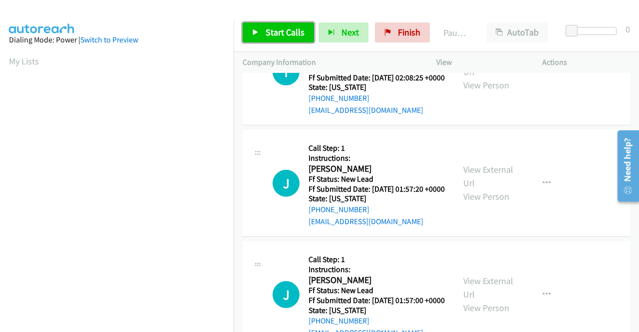
click at [266, 31] on span "Start Calls" at bounding box center [285, 31] width 39 height 11
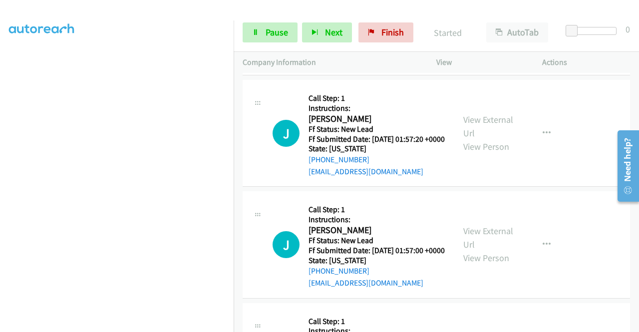
scroll to position [228, 0]
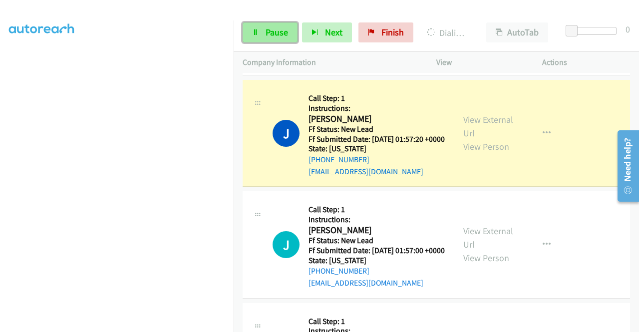
click at [283, 38] on link "Pause" at bounding box center [270, 32] width 55 height 20
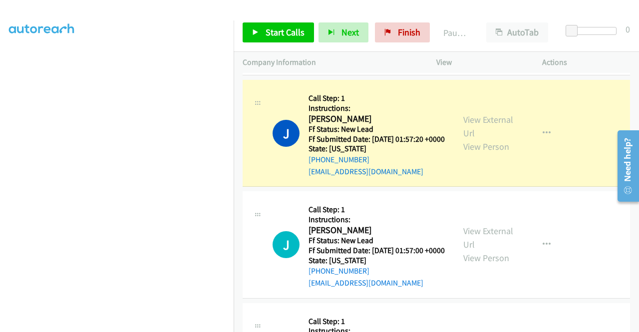
scroll to position [28, 0]
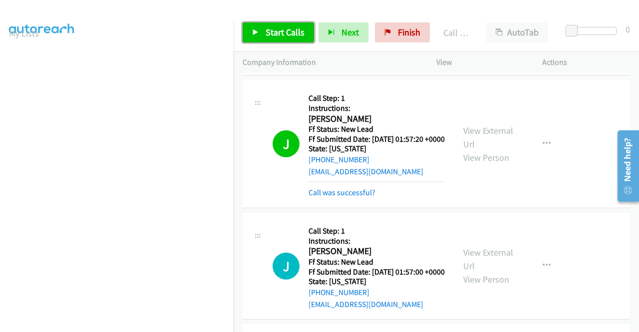
click at [294, 28] on span "Start Calls" at bounding box center [285, 31] width 39 height 11
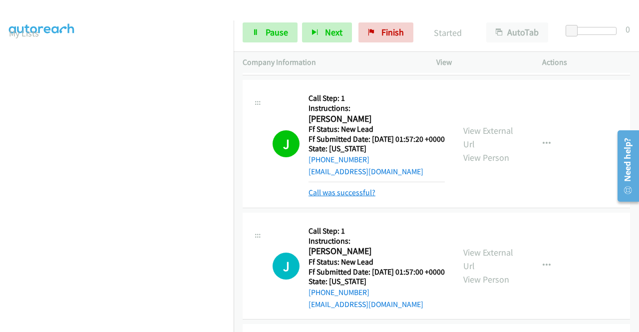
click at [341, 197] on link "Call was successful?" at bounding box center [342, 192] width 67 height 9
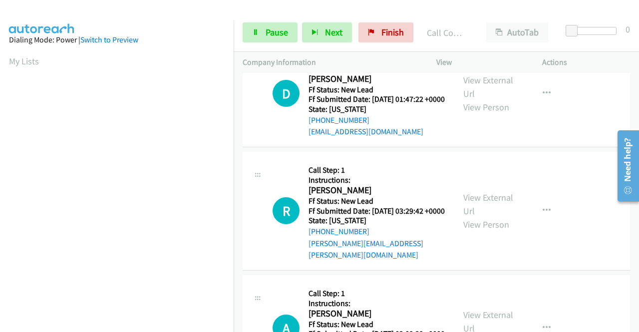
scroll to position [1720, 0]
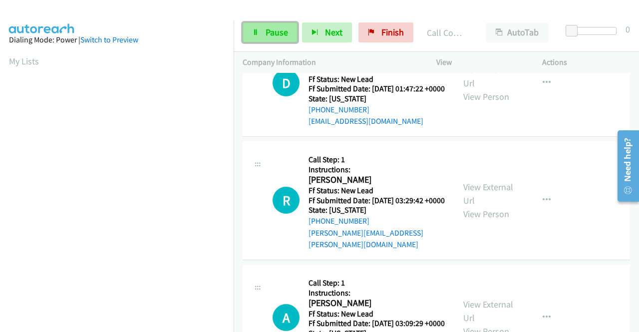
click at [268, 32] on span "Pause" at bounding box center [277, 31] width 22 height 11
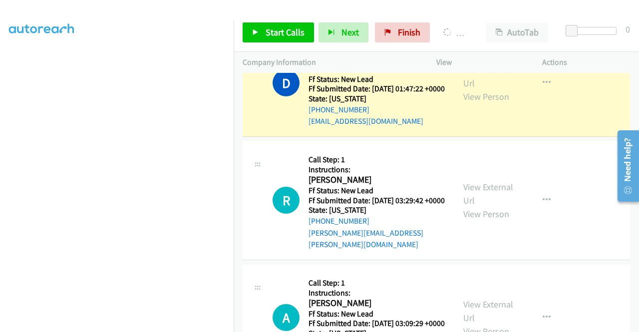
scroll to position [0, 0]
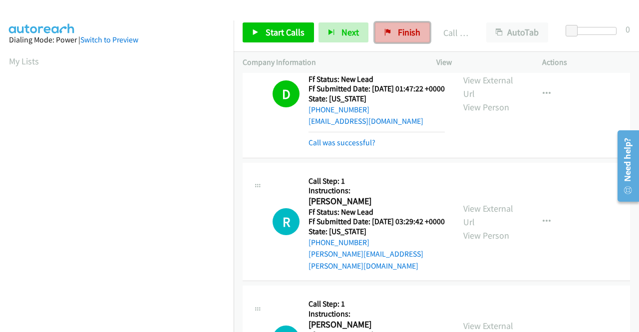
click at [398, 32] on span "Finish" at bounding box center [409, 31] width 22 height 11
